Goal: Information Seeking & Learning: Learn about a topic

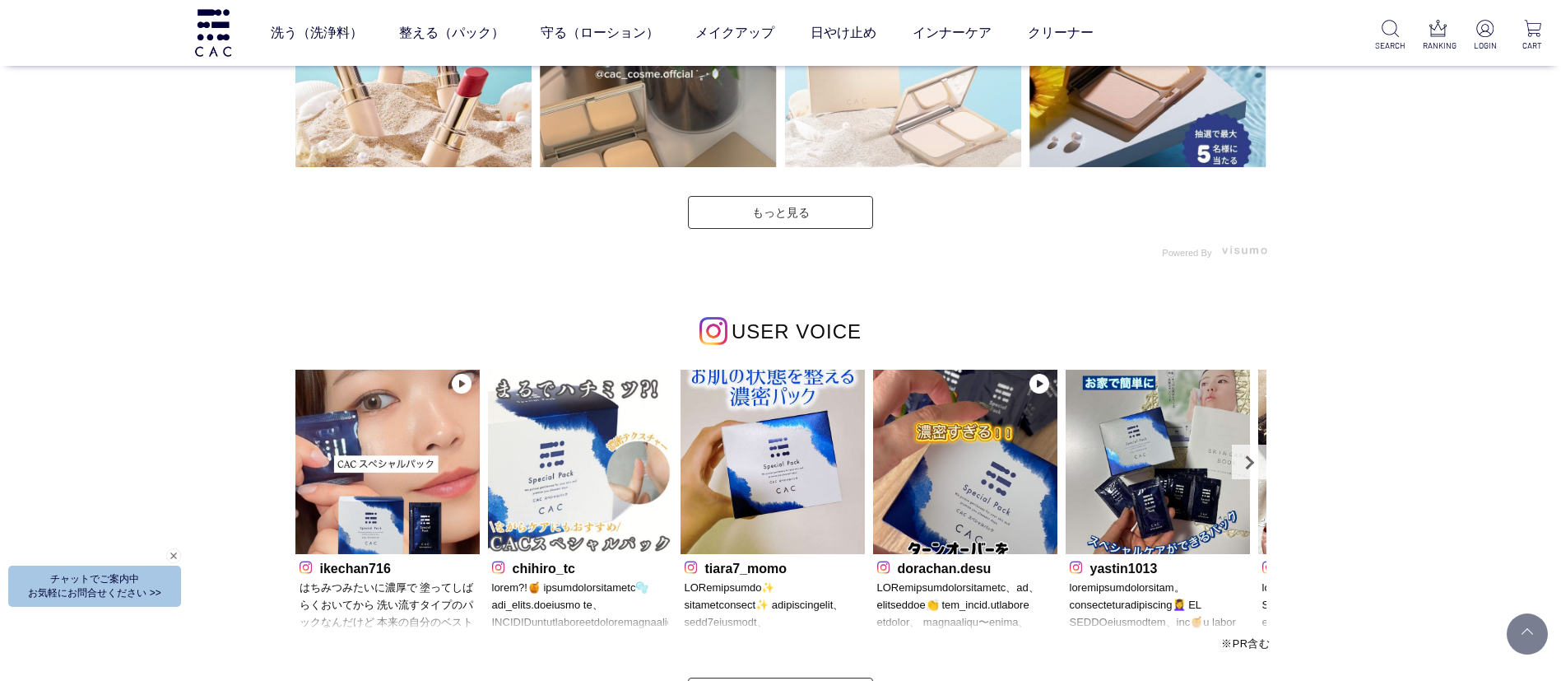
scroll to position [4814, 0]
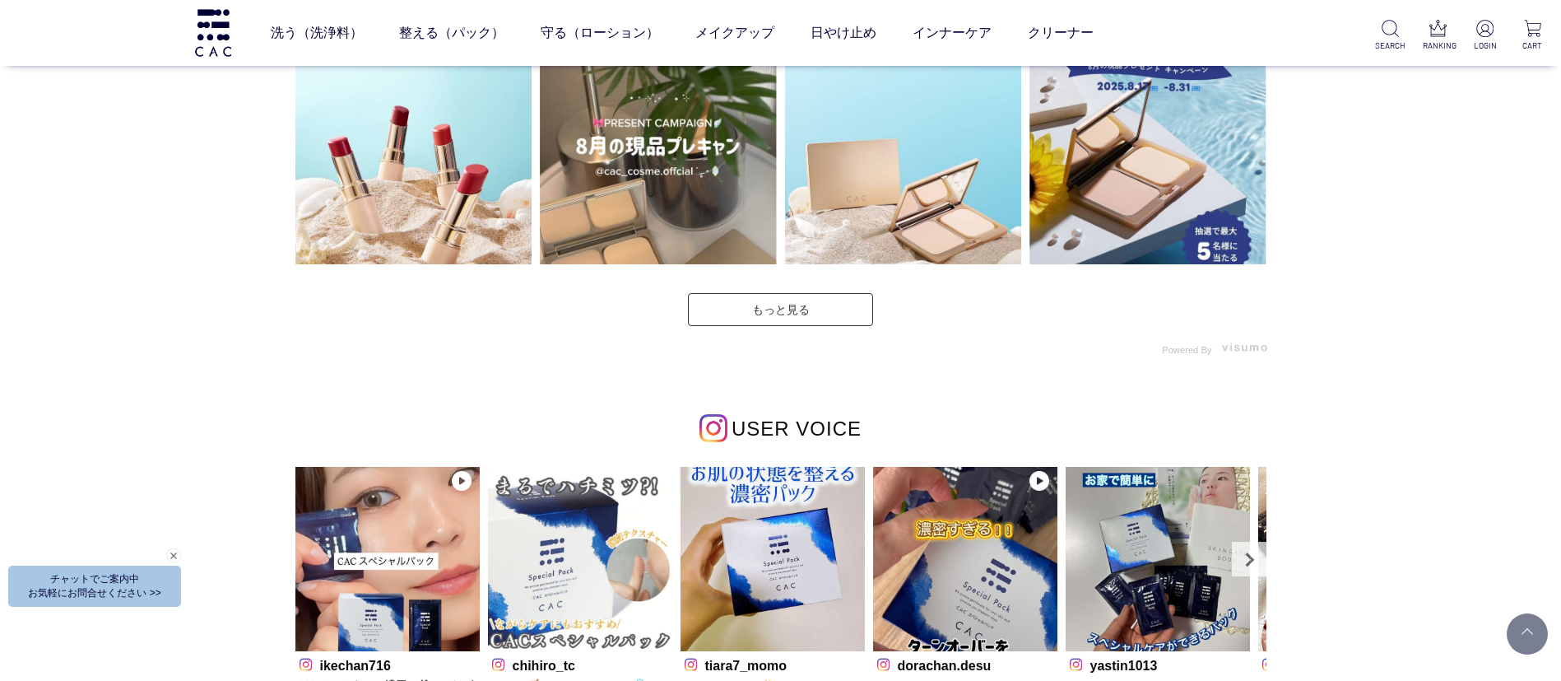
click at [817, 336] on div at bounding box center [780, 67] width 979 height 577
click at [820, 315] on link "もっと見る" at bounding box center [780, 309] width 185 height 33
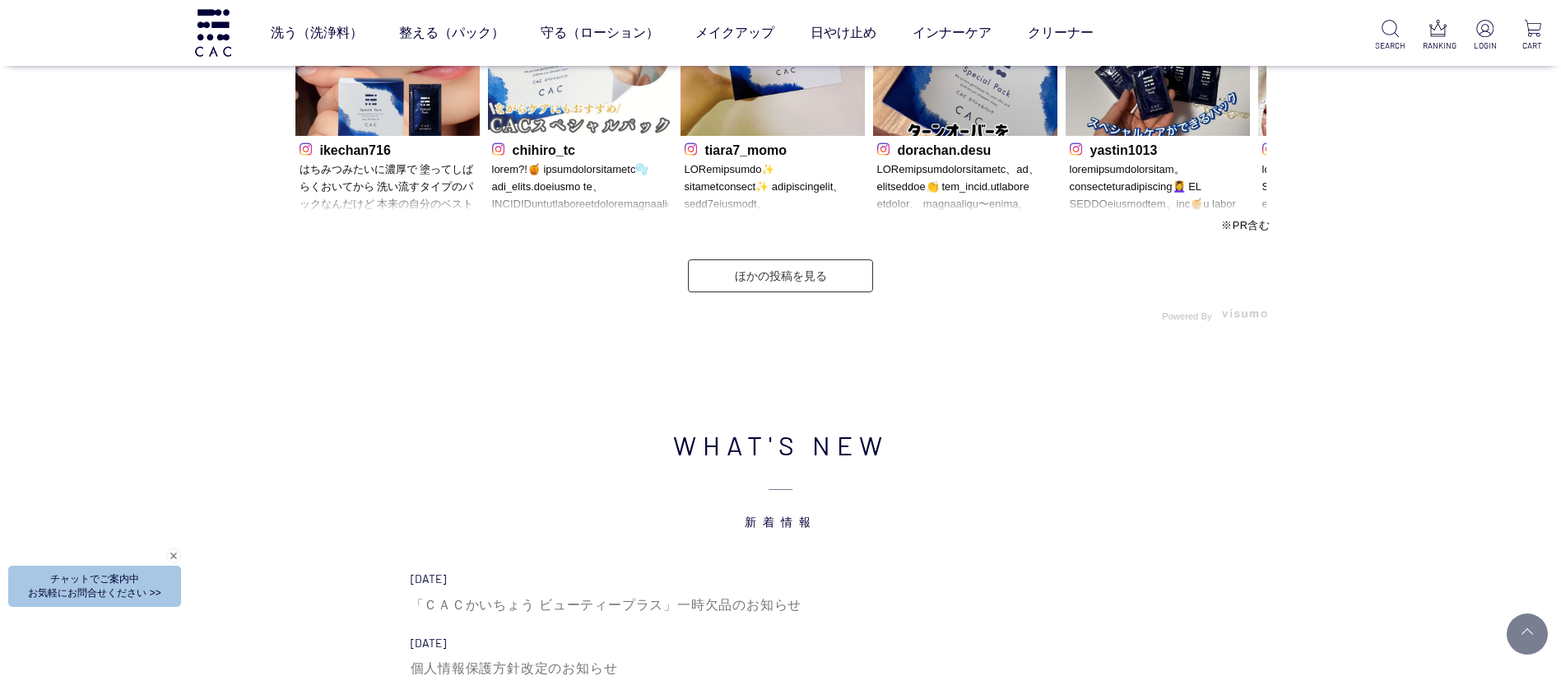
scroll to position [5925, 0]
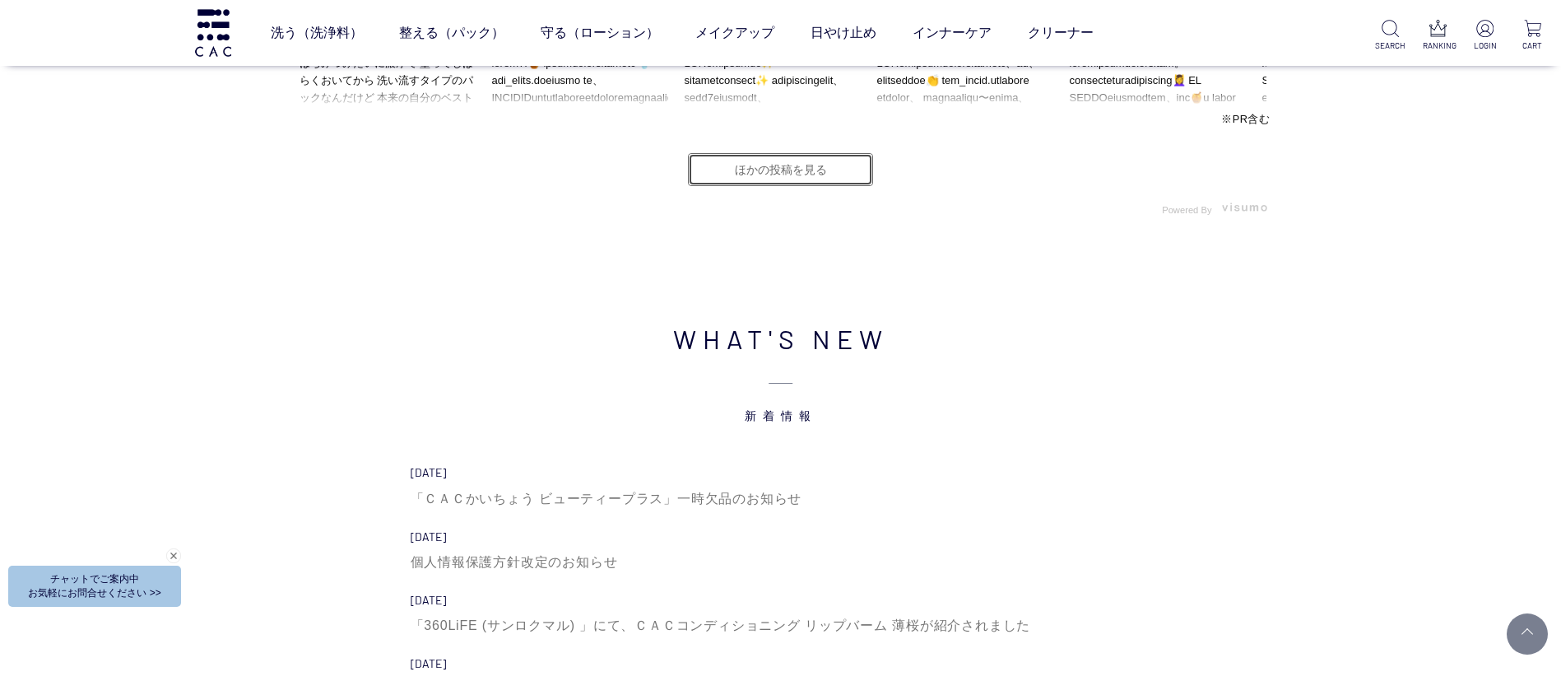
click at [797, 165] on link "ほかの投稿を見る" at bounding box center [780, 169] width 185 height 33
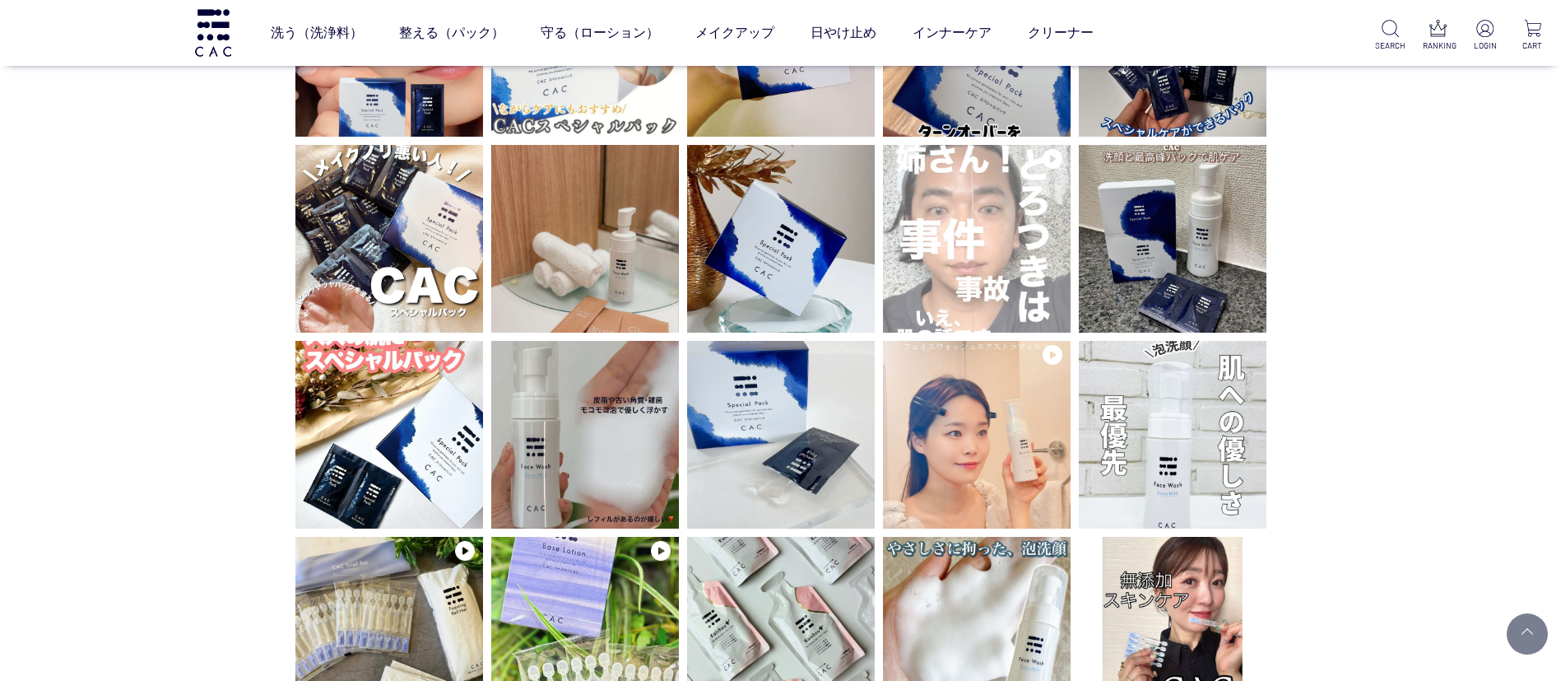
scroll to position [123, 0]
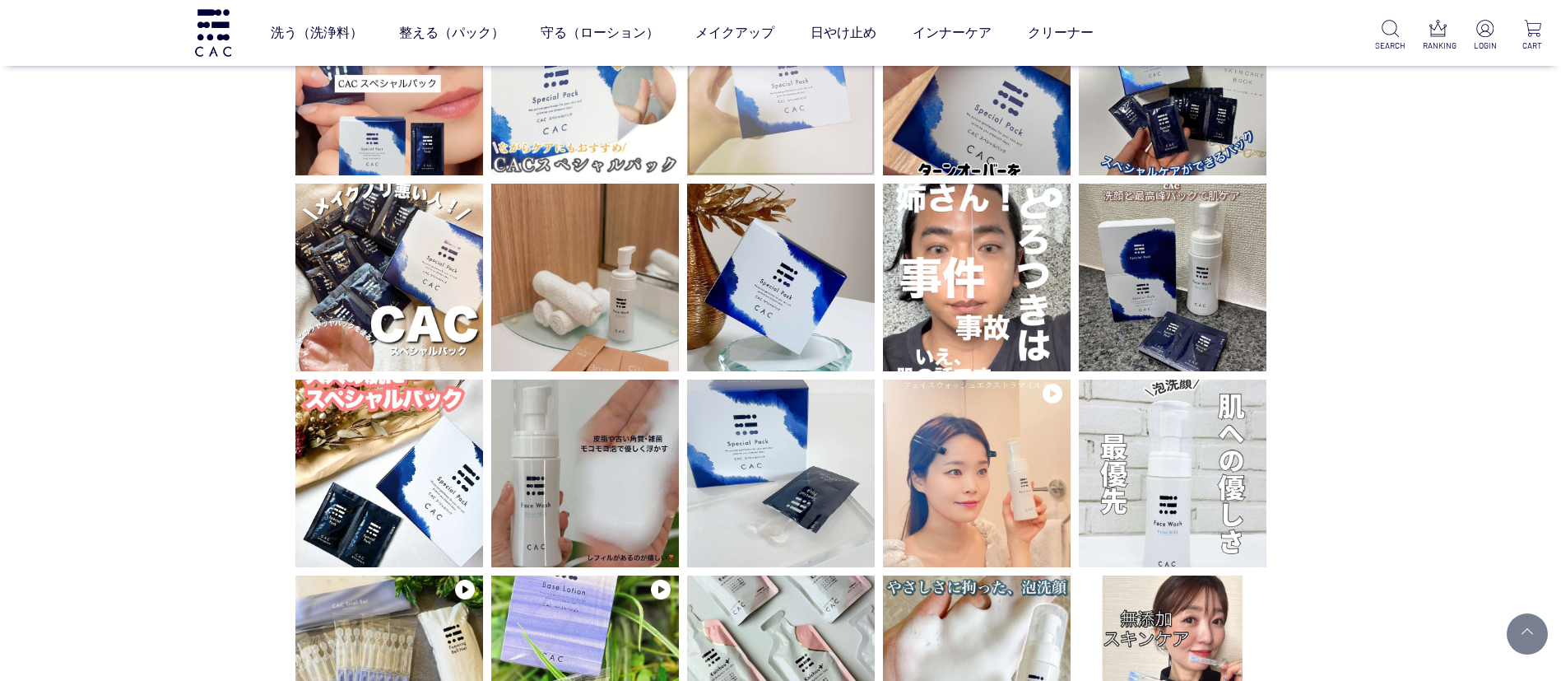
click at [832, 138] on img at bounding box center [781, 82] width 188 height 188
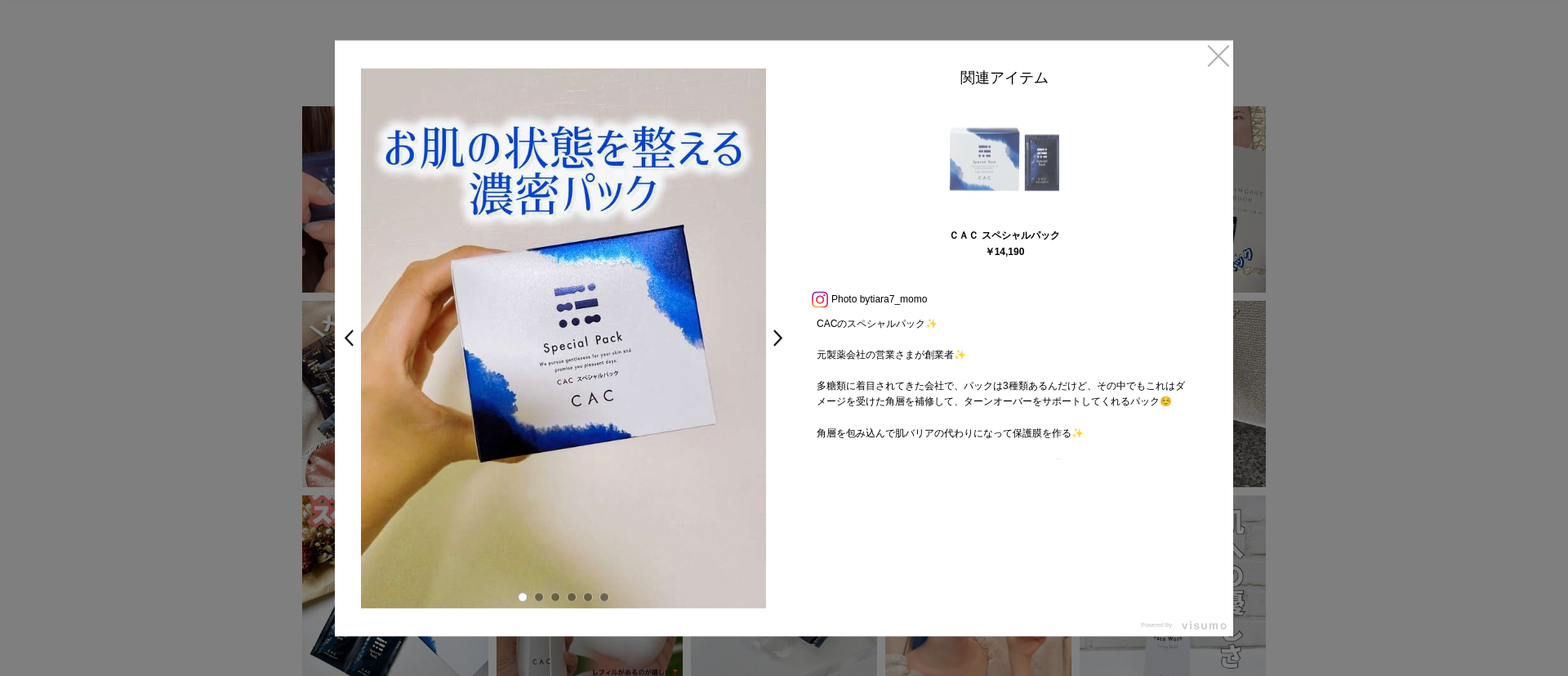
click at [1007, 160] on img at bounding box center [1003, 160] width 122 height 122
click at [1548, 219] on div at bounding box center [784, 338] width 1568 height 676
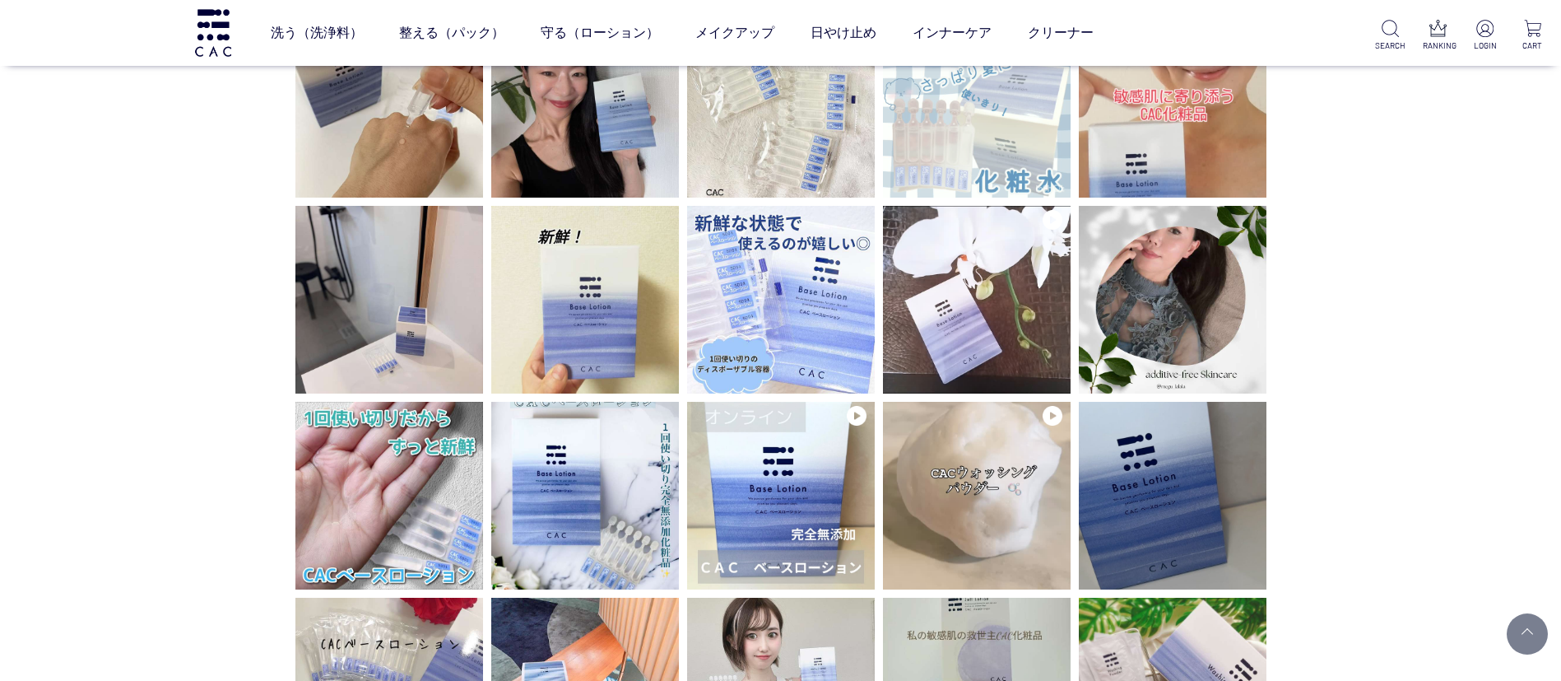
scroll to position [1358, 0]
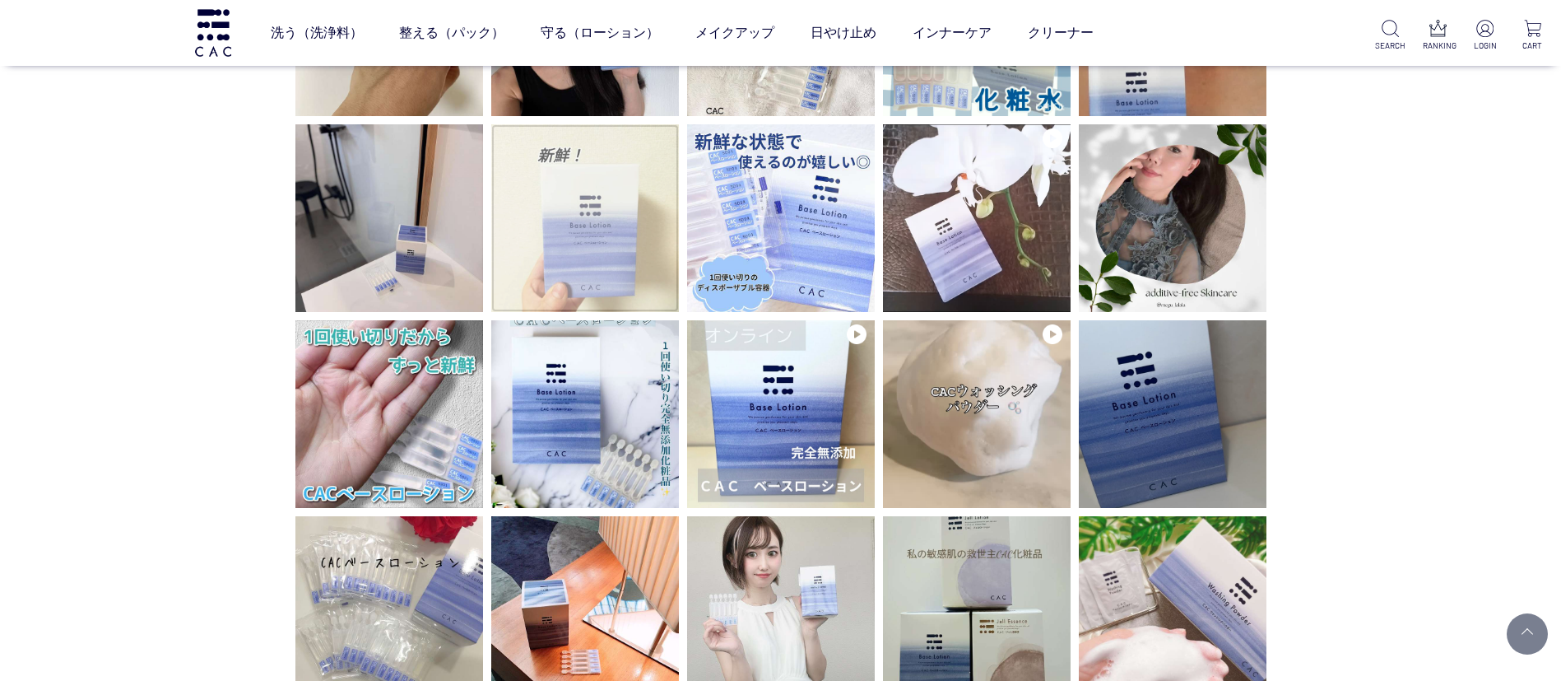
click at [607, 240] on img at bounding box center [585, 218] width 188 height 188
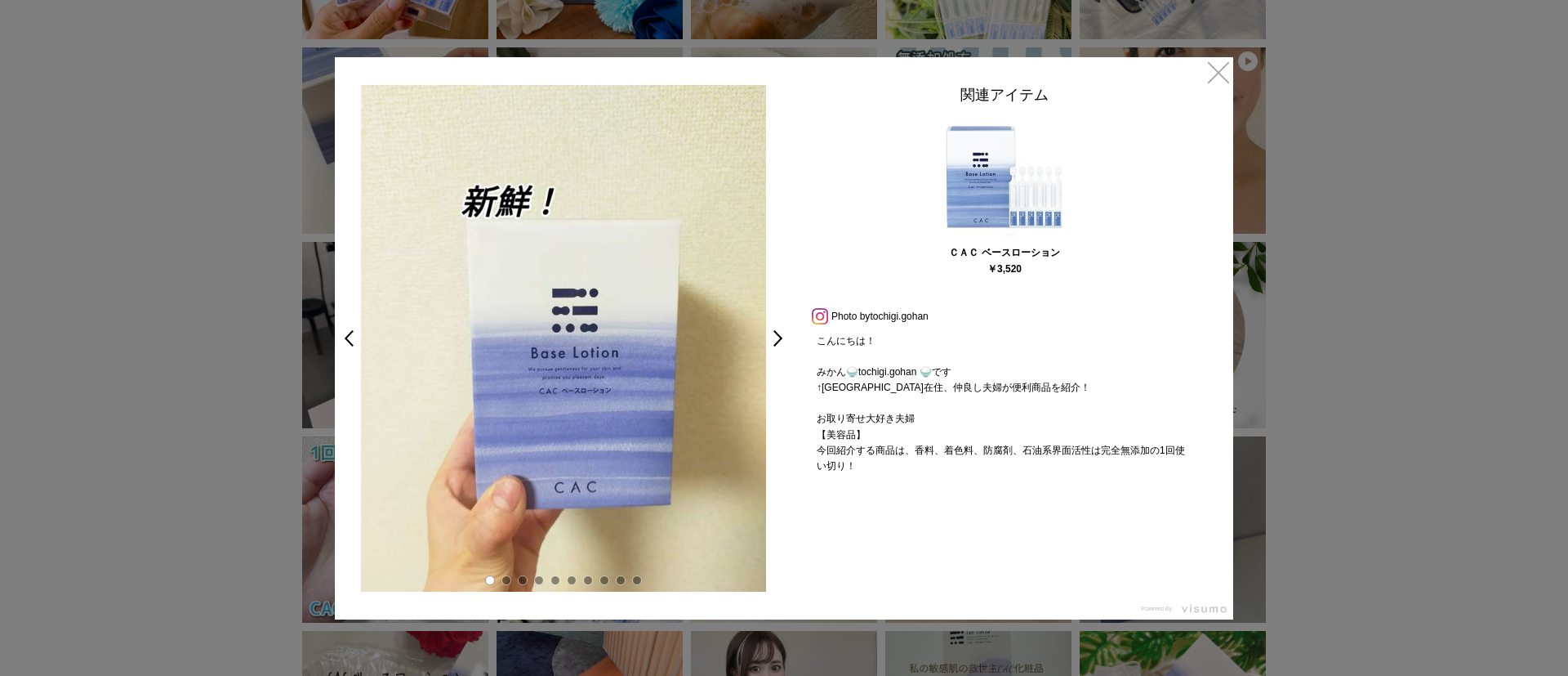
click at [1368, 214] on div at bounding box center [784, 338] width 1568 height 676
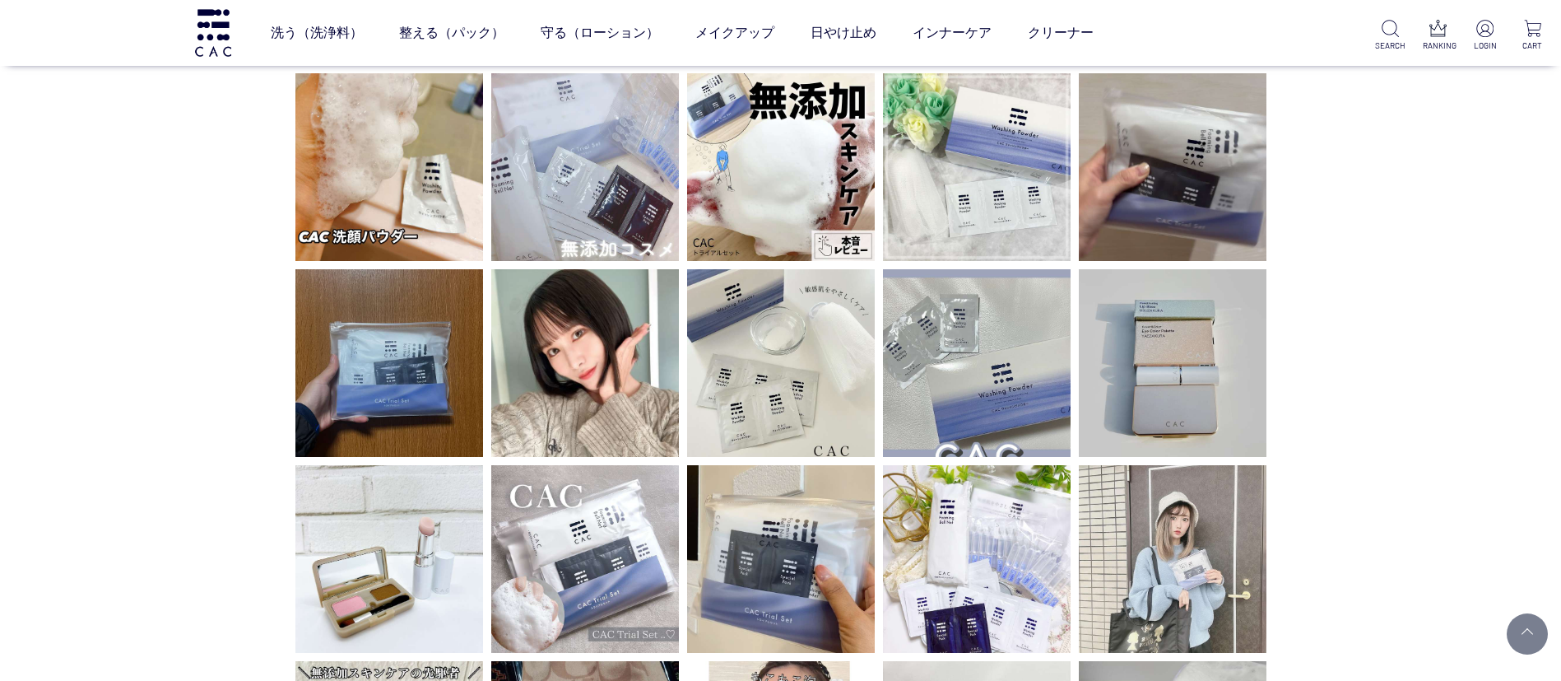
scroll to position [3209, 0]
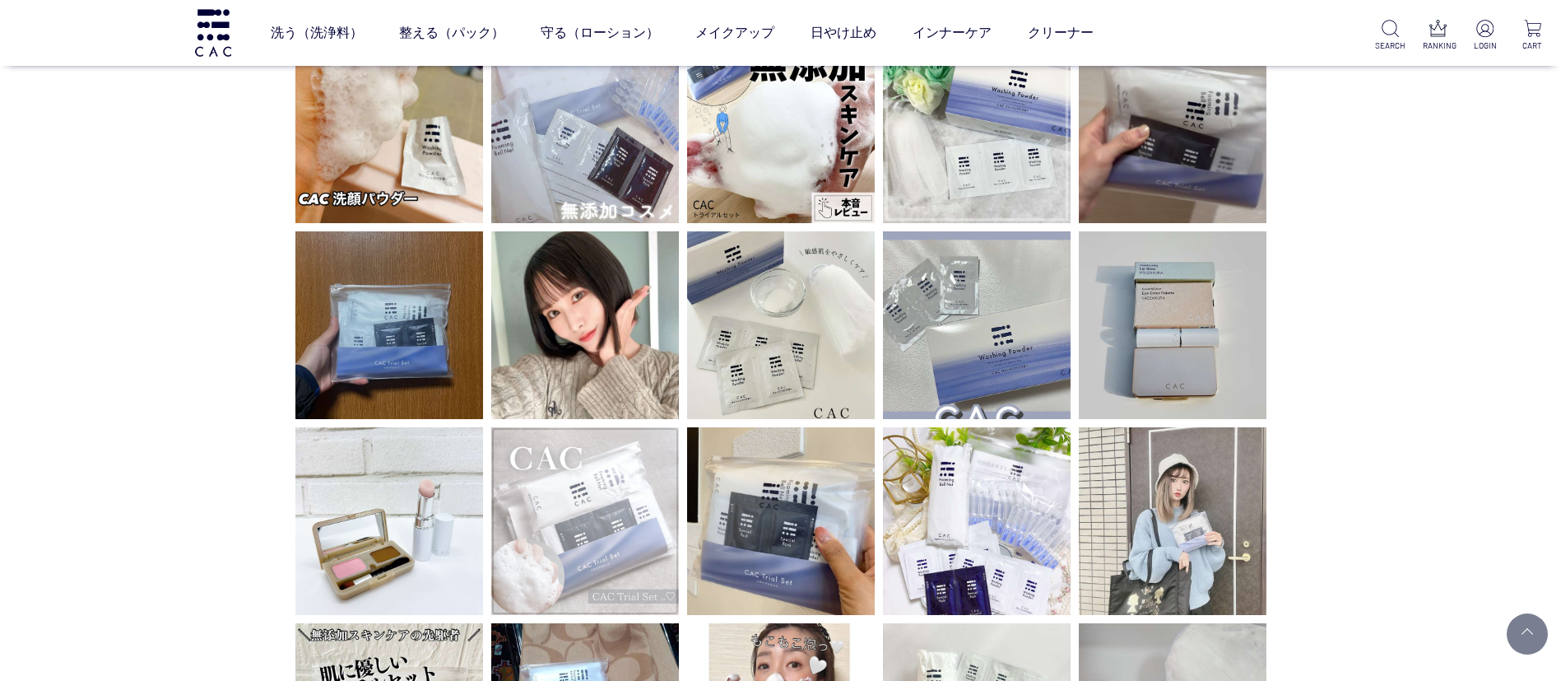
click at [616, 520] on img at bounding box center [585, 521] width 188 height 188
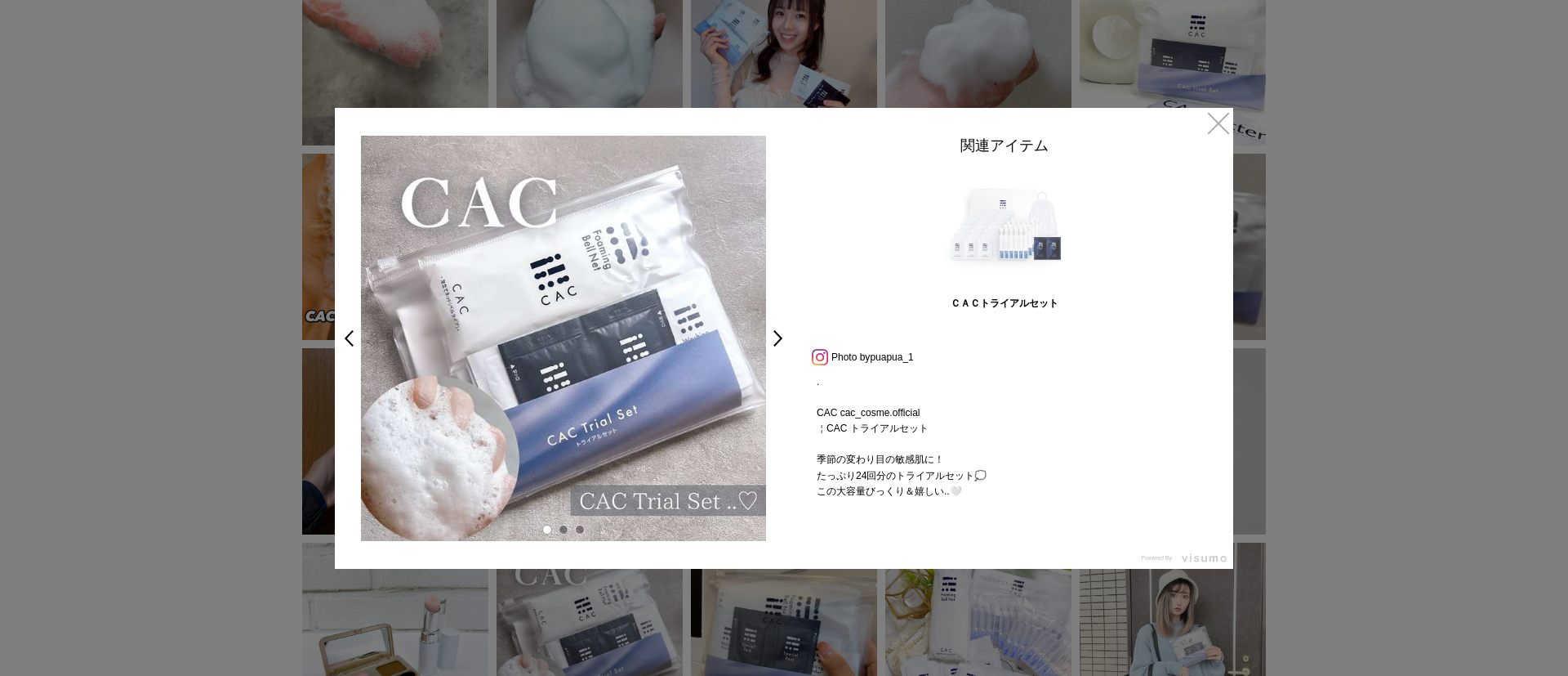
click at [1035, 246] on img at bounding box center [1003, 227] width 122 height 122
click at [1028, 237] on img at bounding box center [1003, 227] width 122 height 122
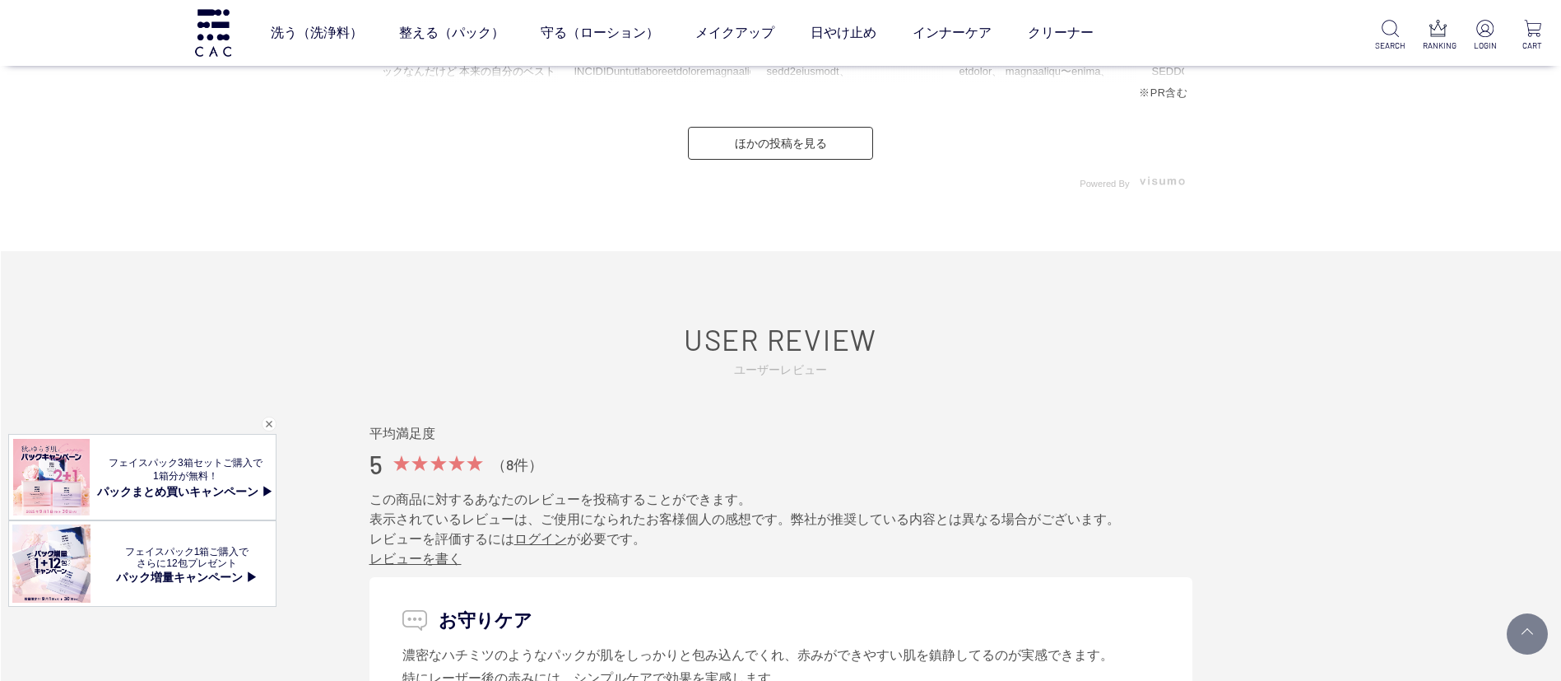
scroll to position [7283, 0]
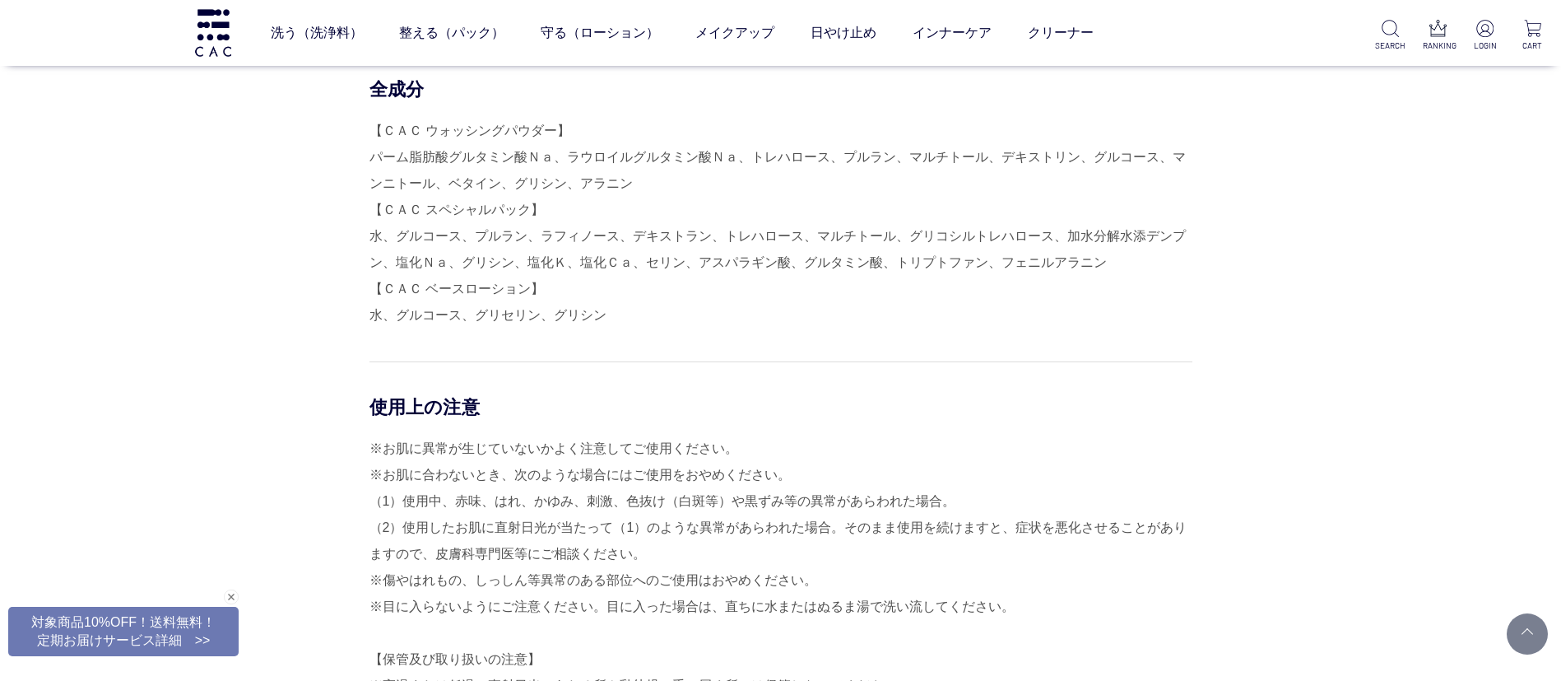
scroll to position [2962, 0]
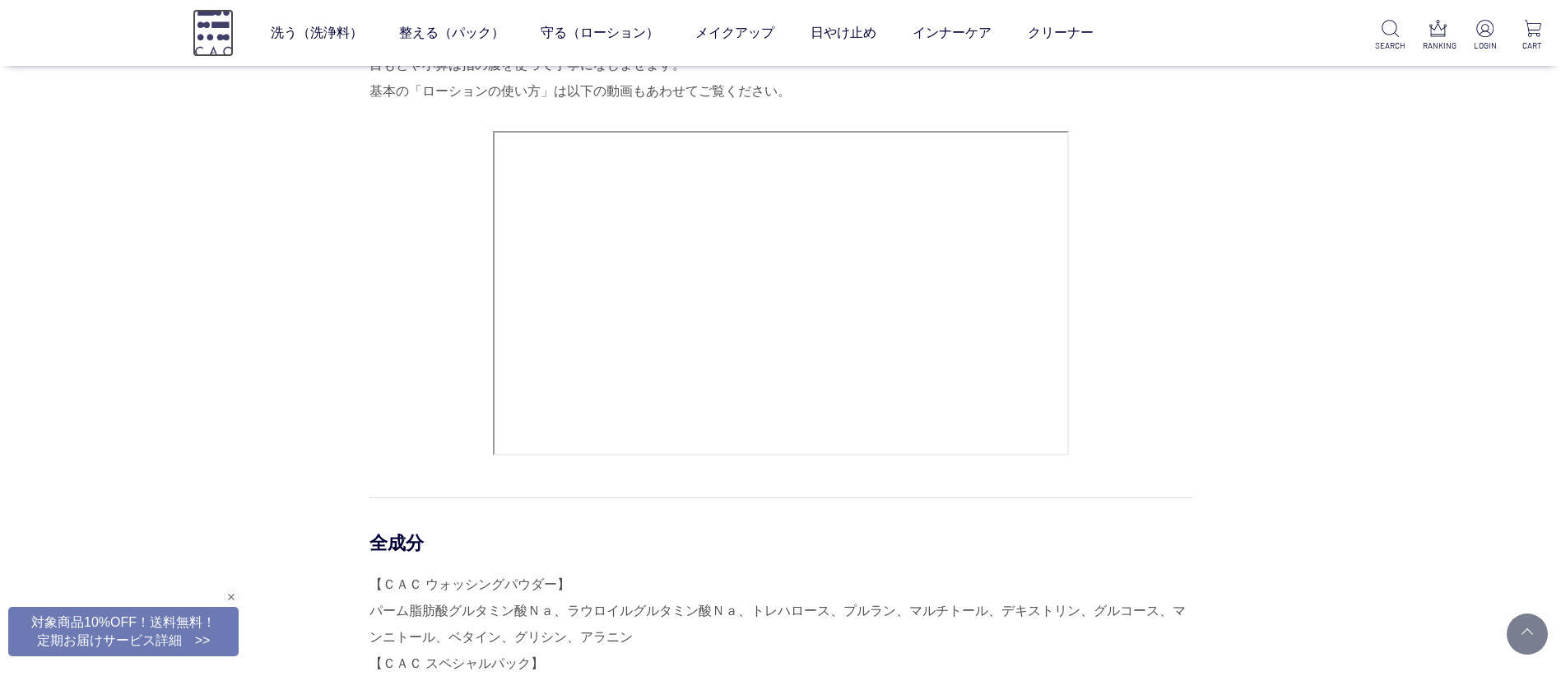
click at [207, 30] on img at bounding box center [213, 32] width 41 height 47
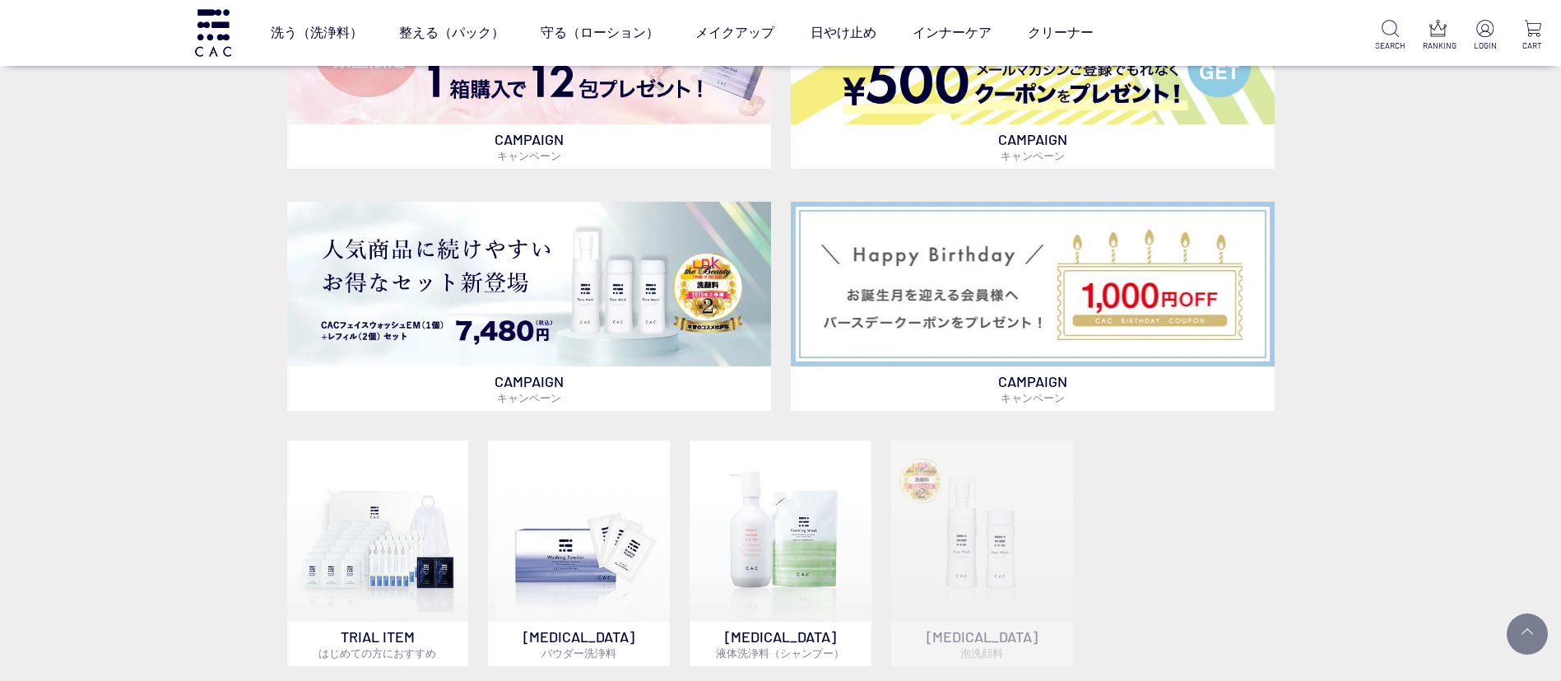
scroll to position [987, 0]
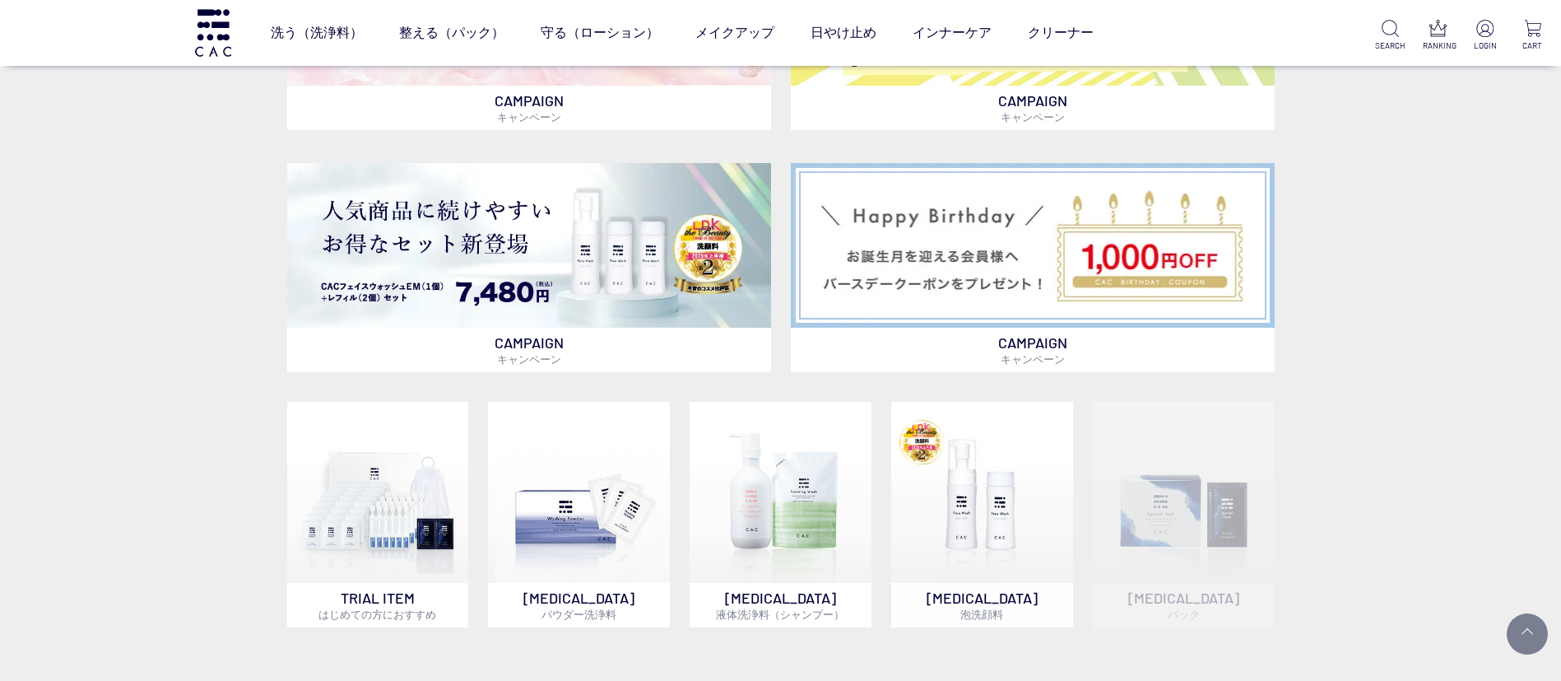
click at [559, 378] on ul "TRIAL ITEM はじめての方におすすめ SKIN CARE パウダー洗浄料 SKIN CARE 液体洗浄料（シャンプー） SKIN CARE 泡洗顔料 …" at bounding box center [780, 629] width 987 height 515
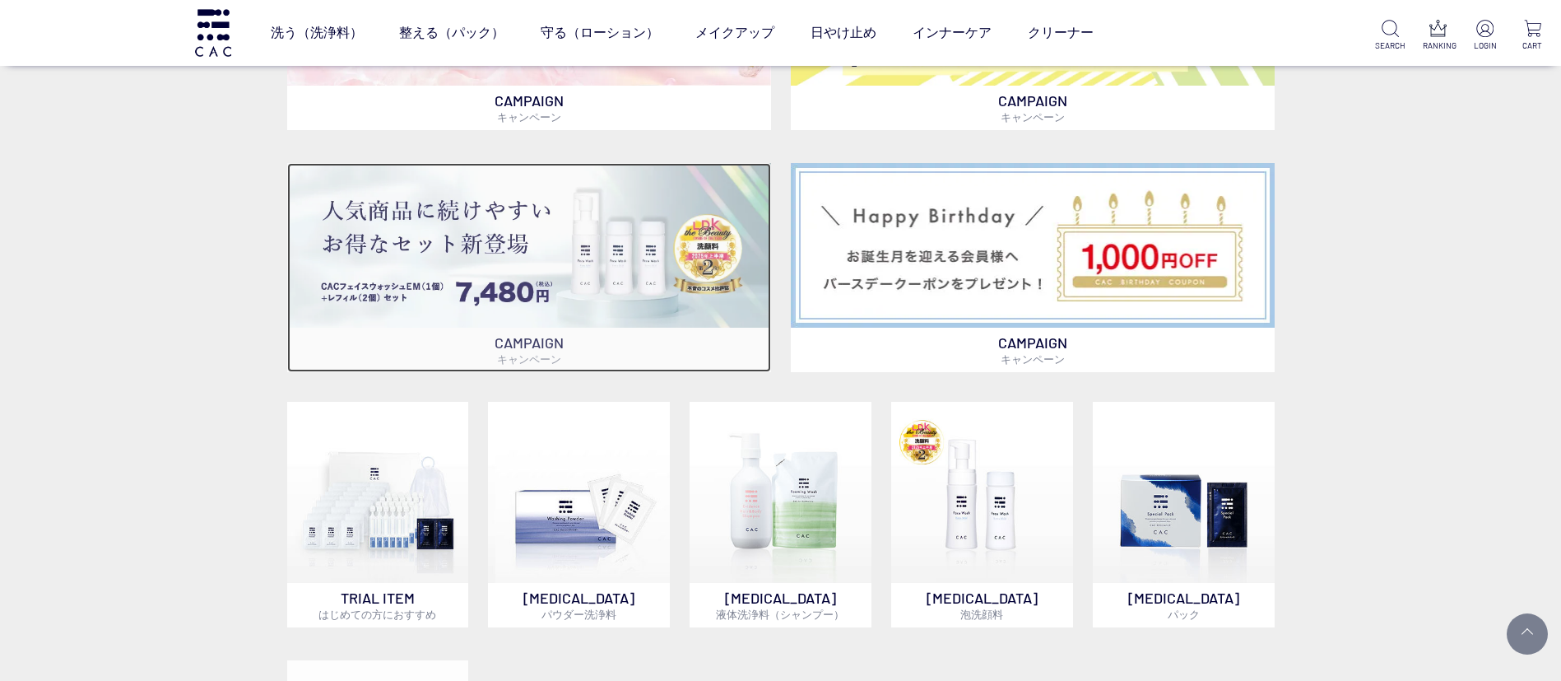
click at [662, 296] on img at bounding box center [529, 245] width 484 height 164
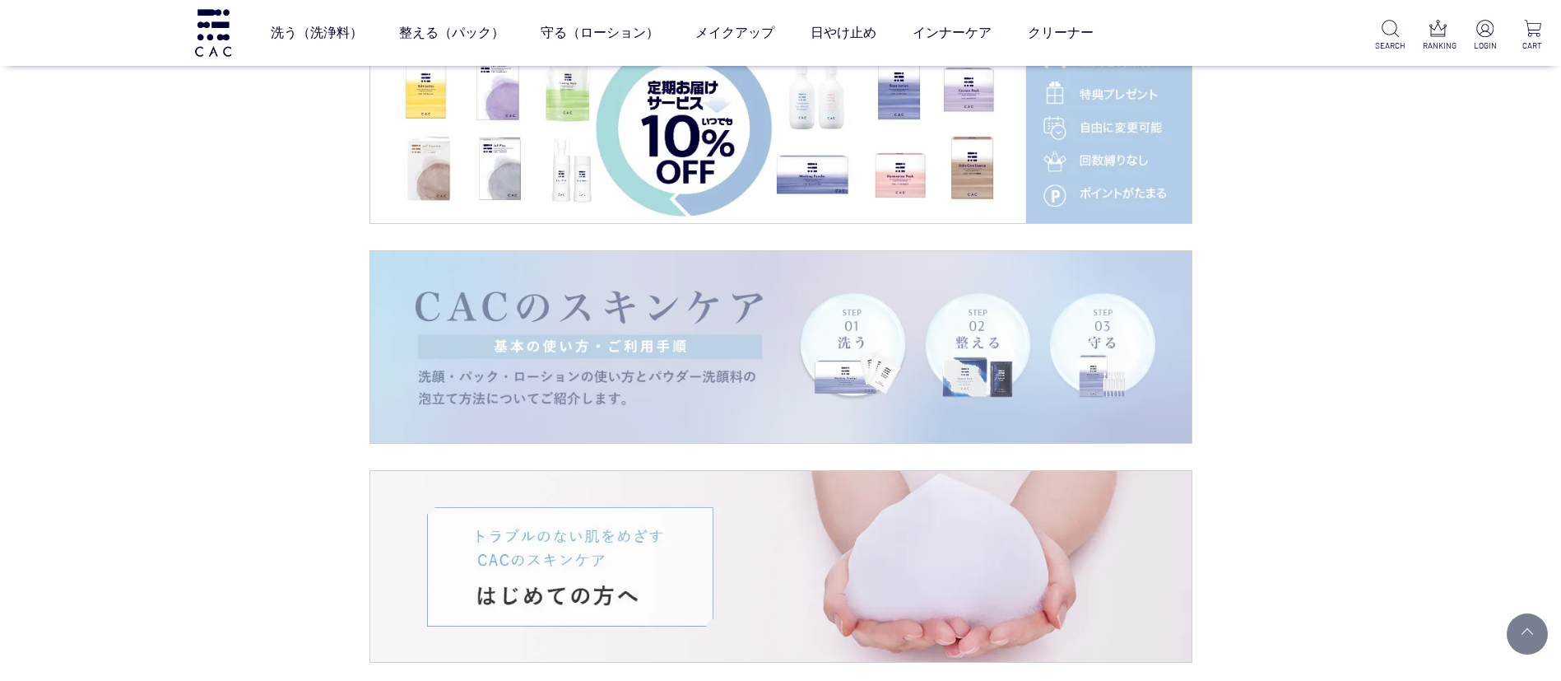
scroll to position [2962, 0]
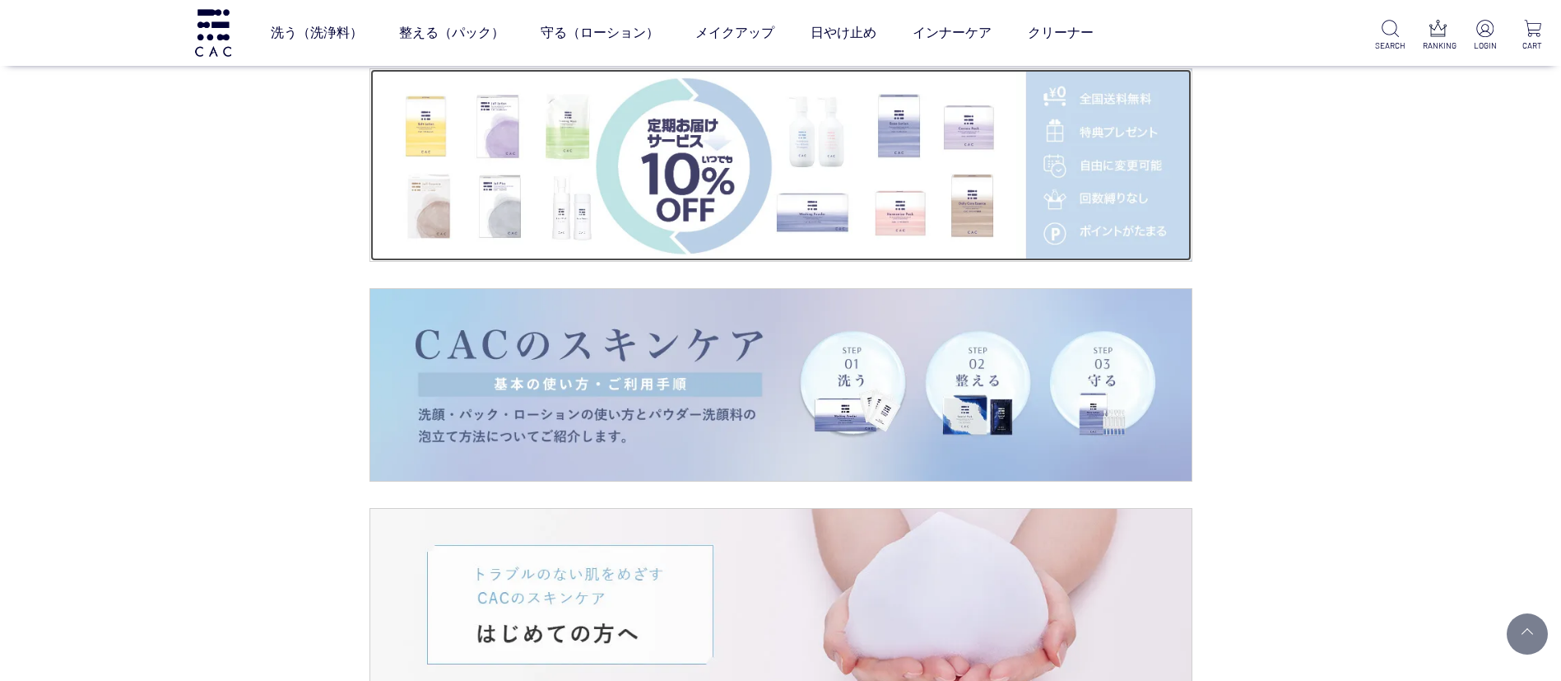
click at [955, 185] on img at bounding box center [780, 165] width 821 height 192
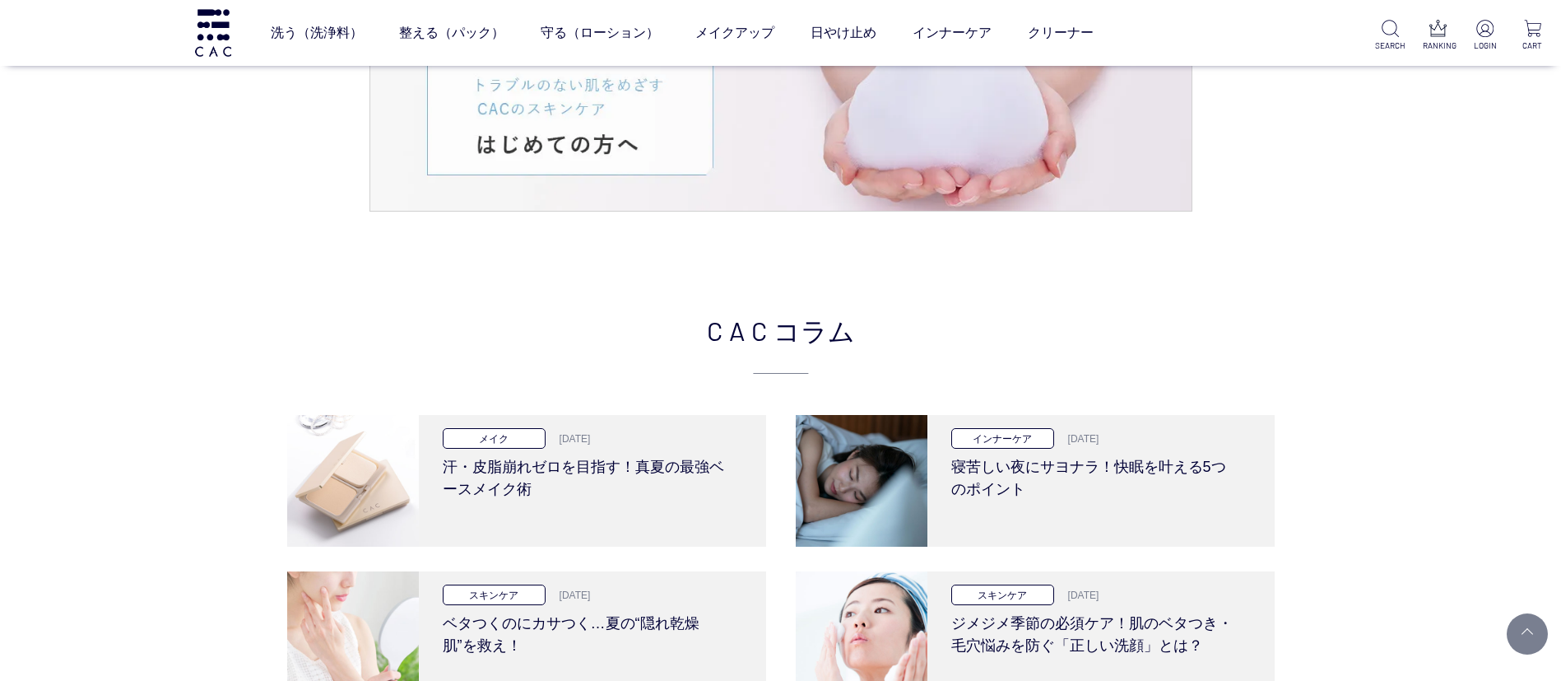
scroll to position [3456, 0]
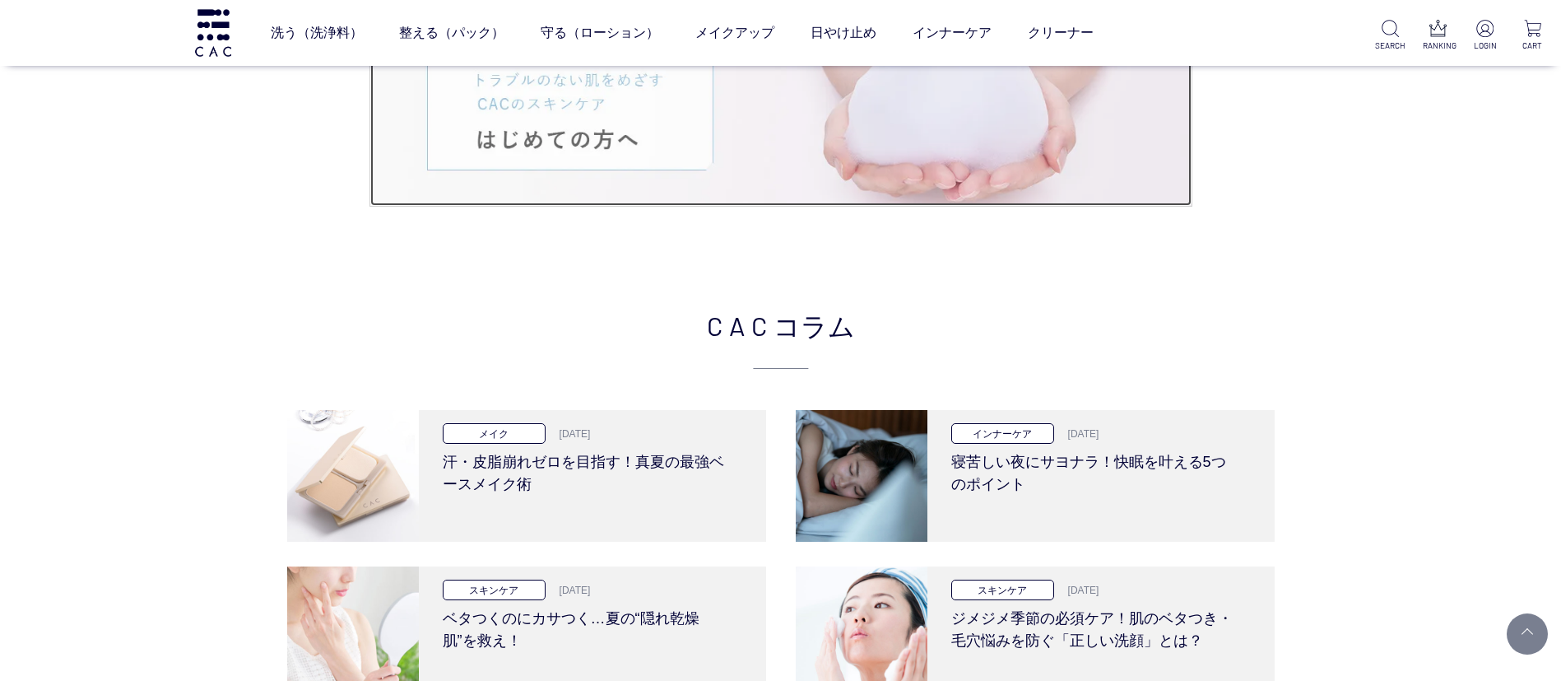
click at [940, 176] on img at bounding box center [780, 111] width 821 height 192
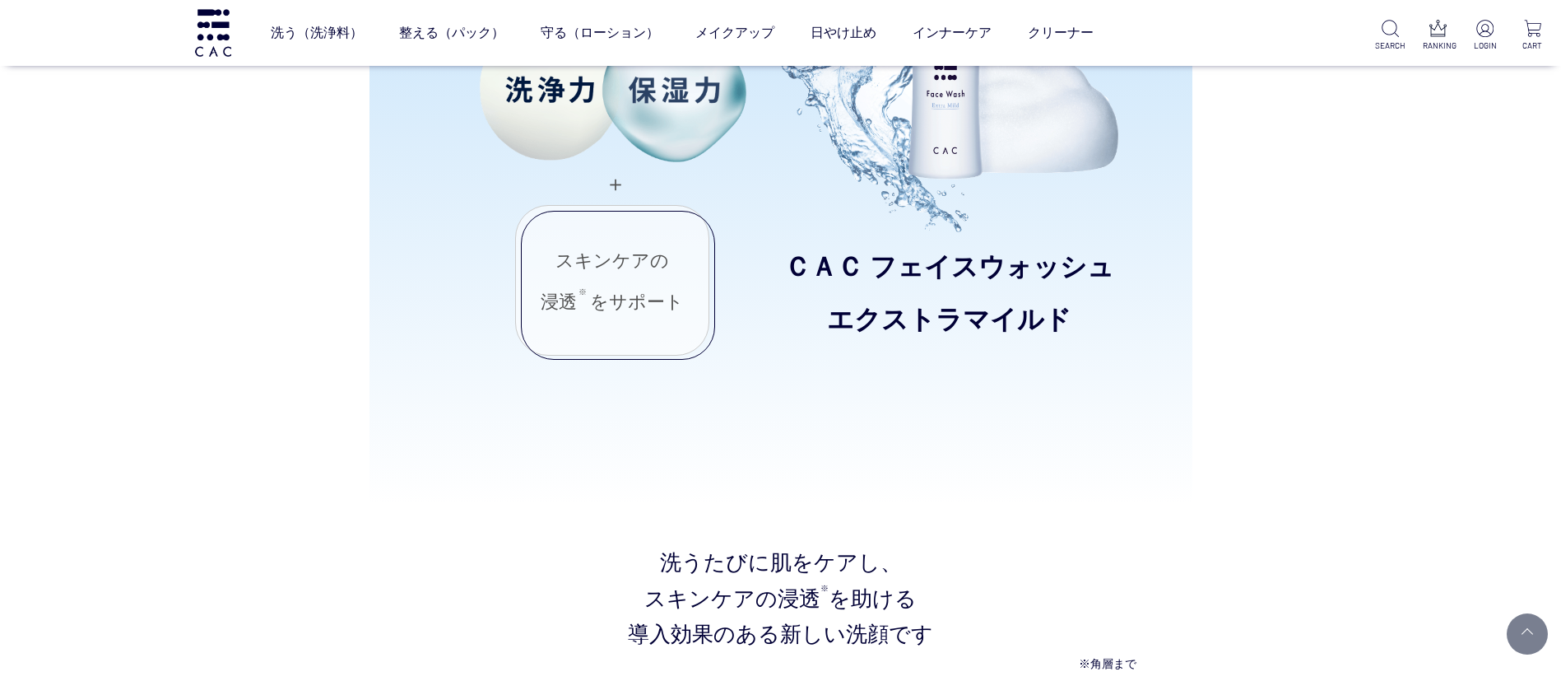
scroll to position [2222, 0]
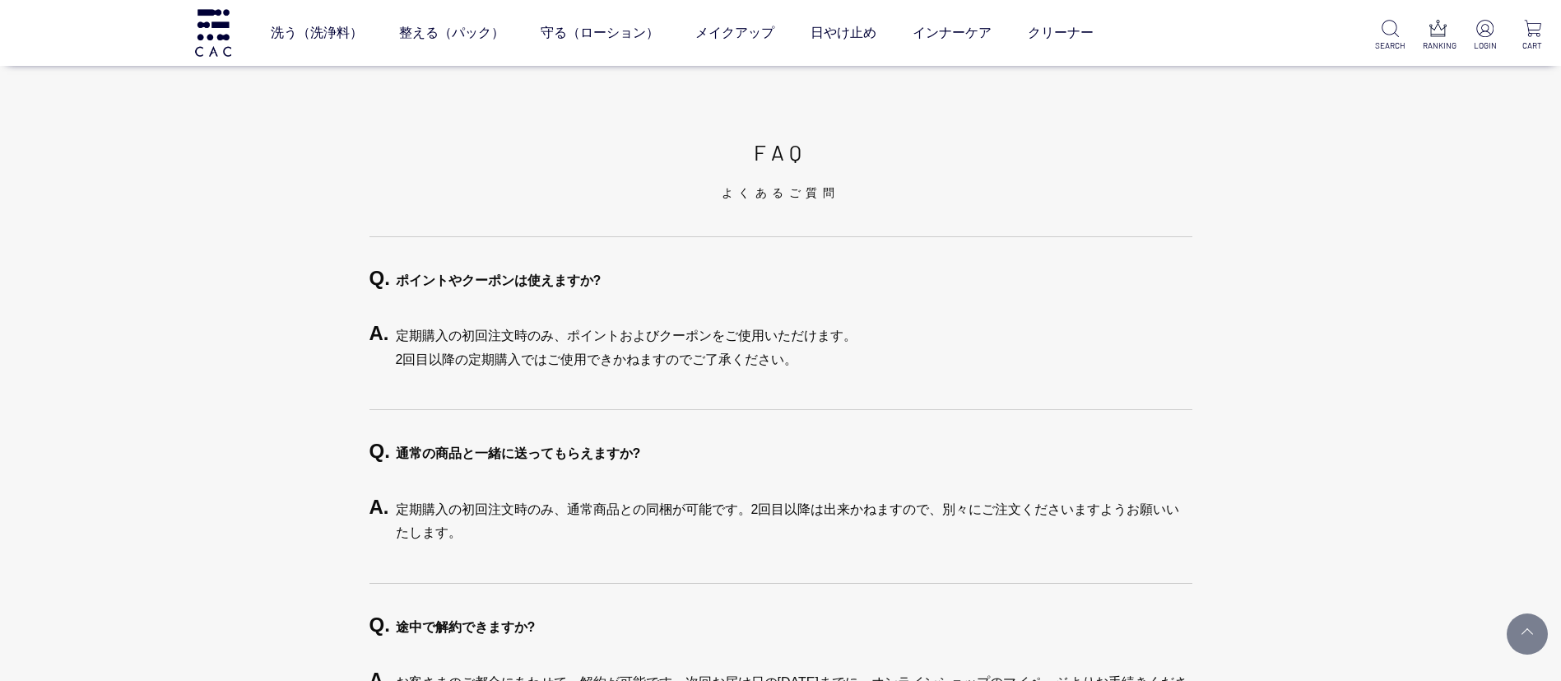
scroll to position [3333, 0]
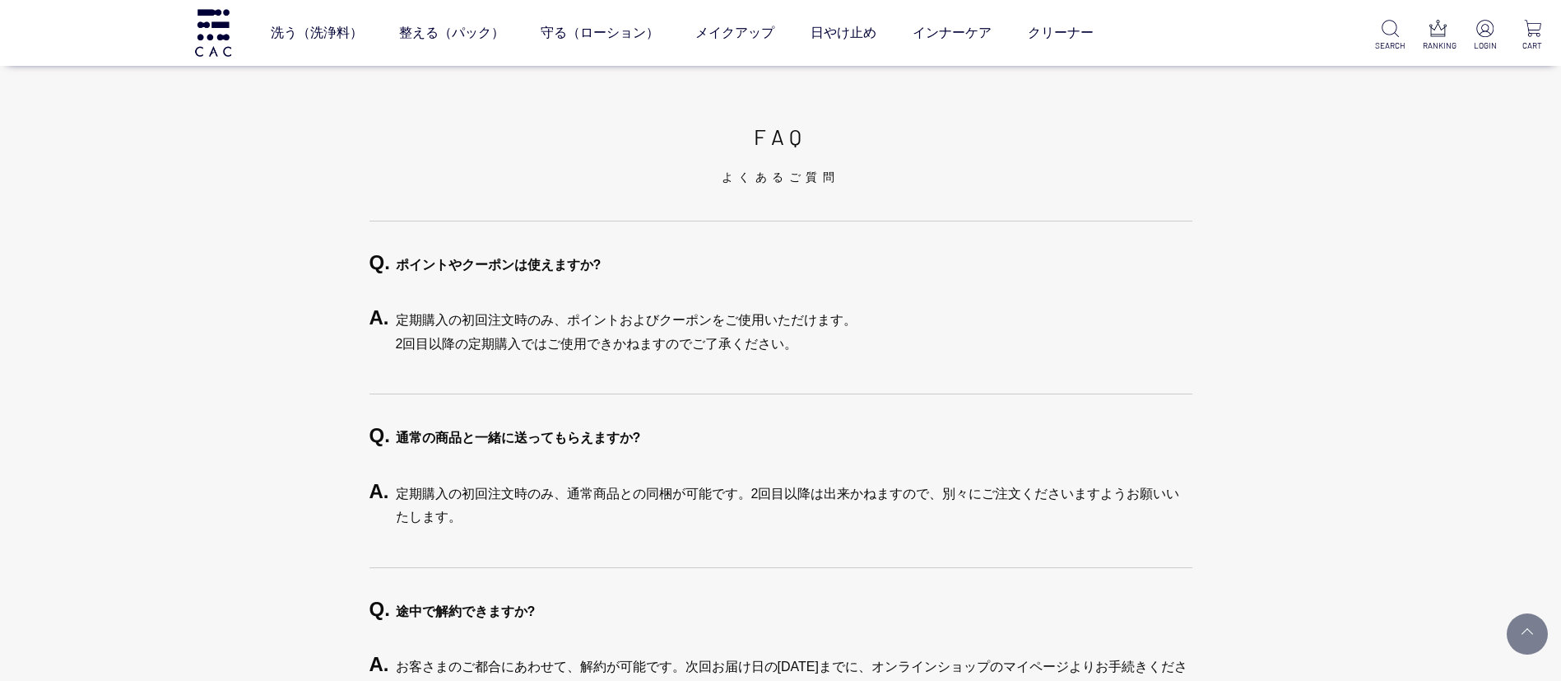
click at [1559, 166] on div "FAQ よくあるご質問 Q. ポイントやクーポンは使えますか? A. 定期購入の初回注文時のみ、ポイントおよびクーポンをご使用いただけます。 2回目以降の定期…" at bounding box center [780, 504] width 1561 height 932
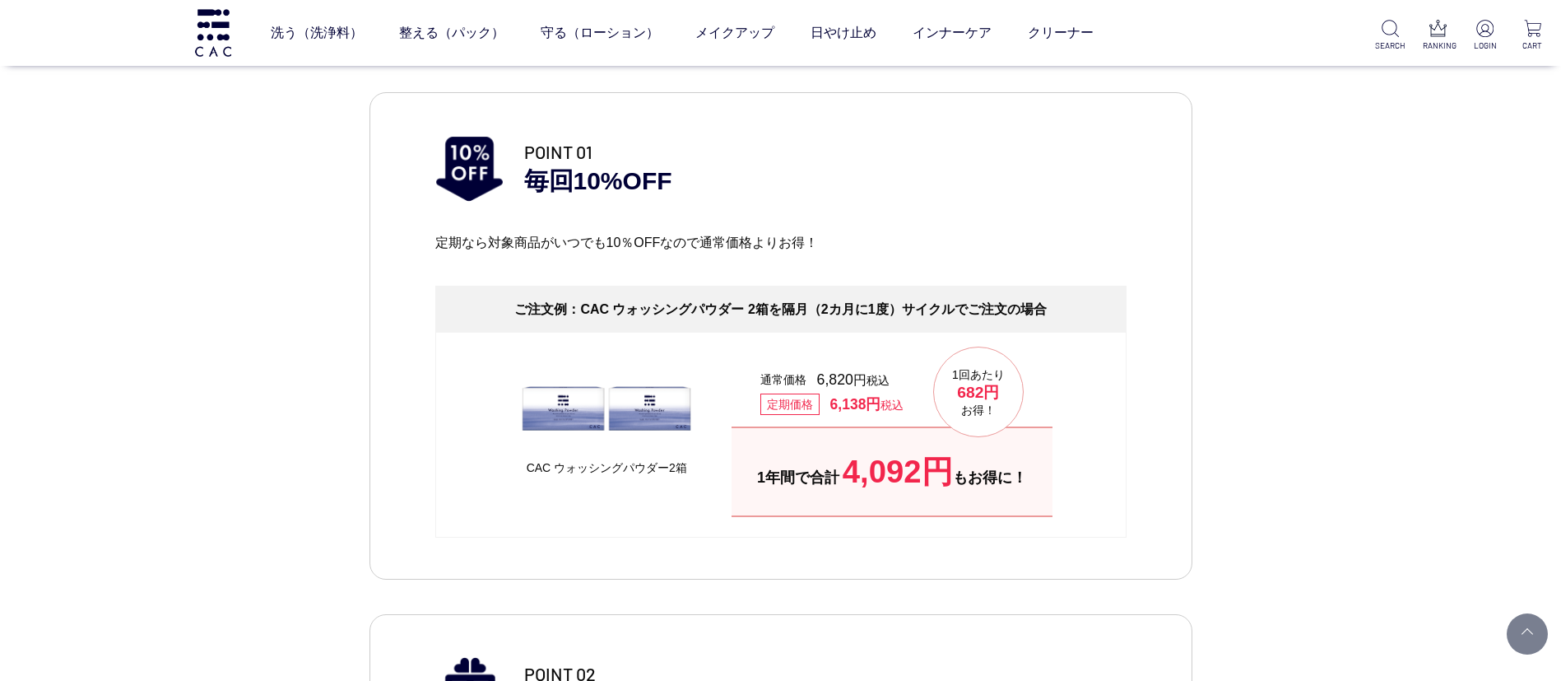
scroll to position [363, 0]
